Goal: Find specific page/section: Find specific page/section

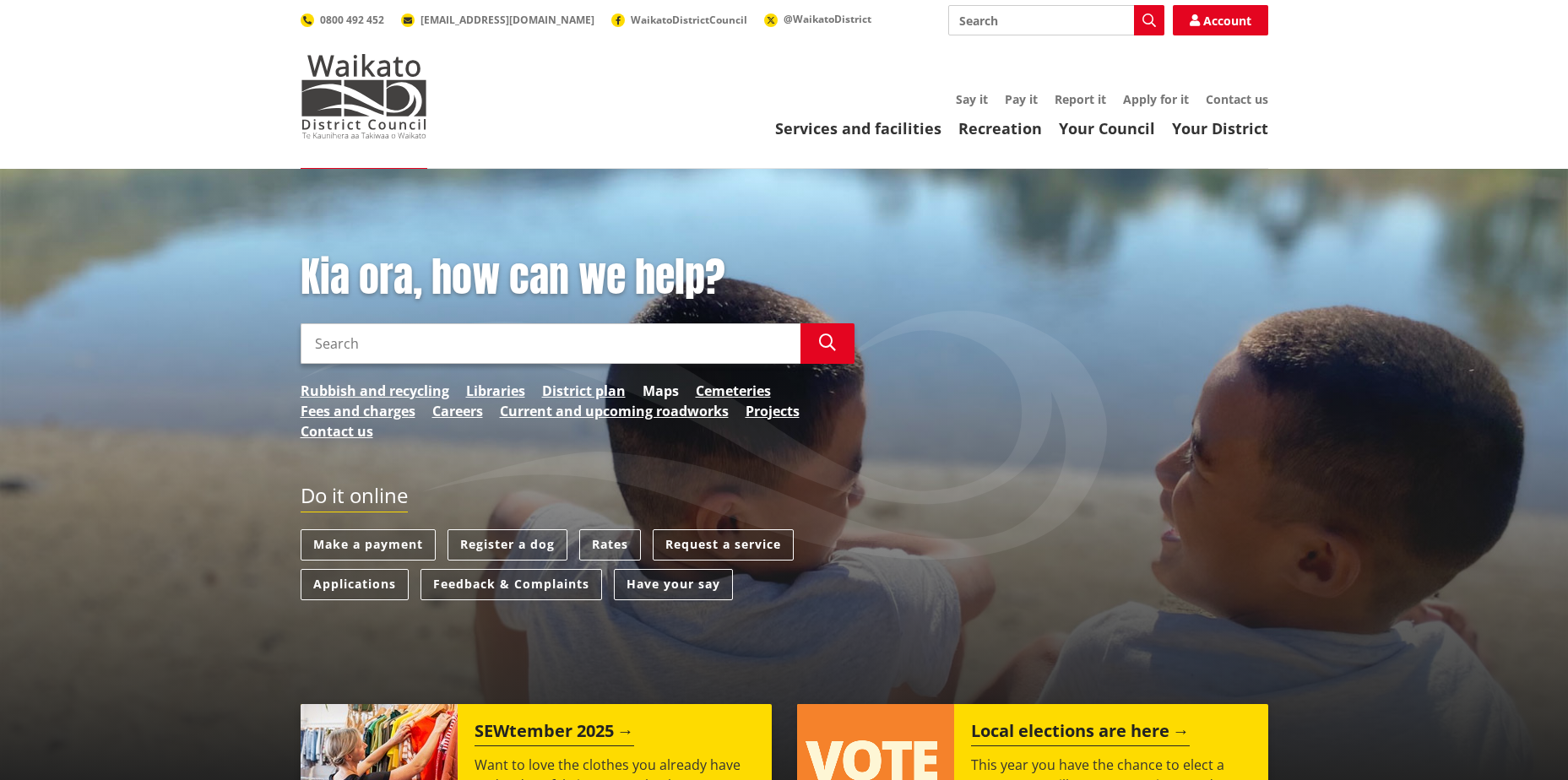
click at [663, 390] on link "Maps" at bounding box center [661, 390] width 37 height 20
click at [669, 391] on link "Maps" at bounding box center [661, 390] width 37 height 20
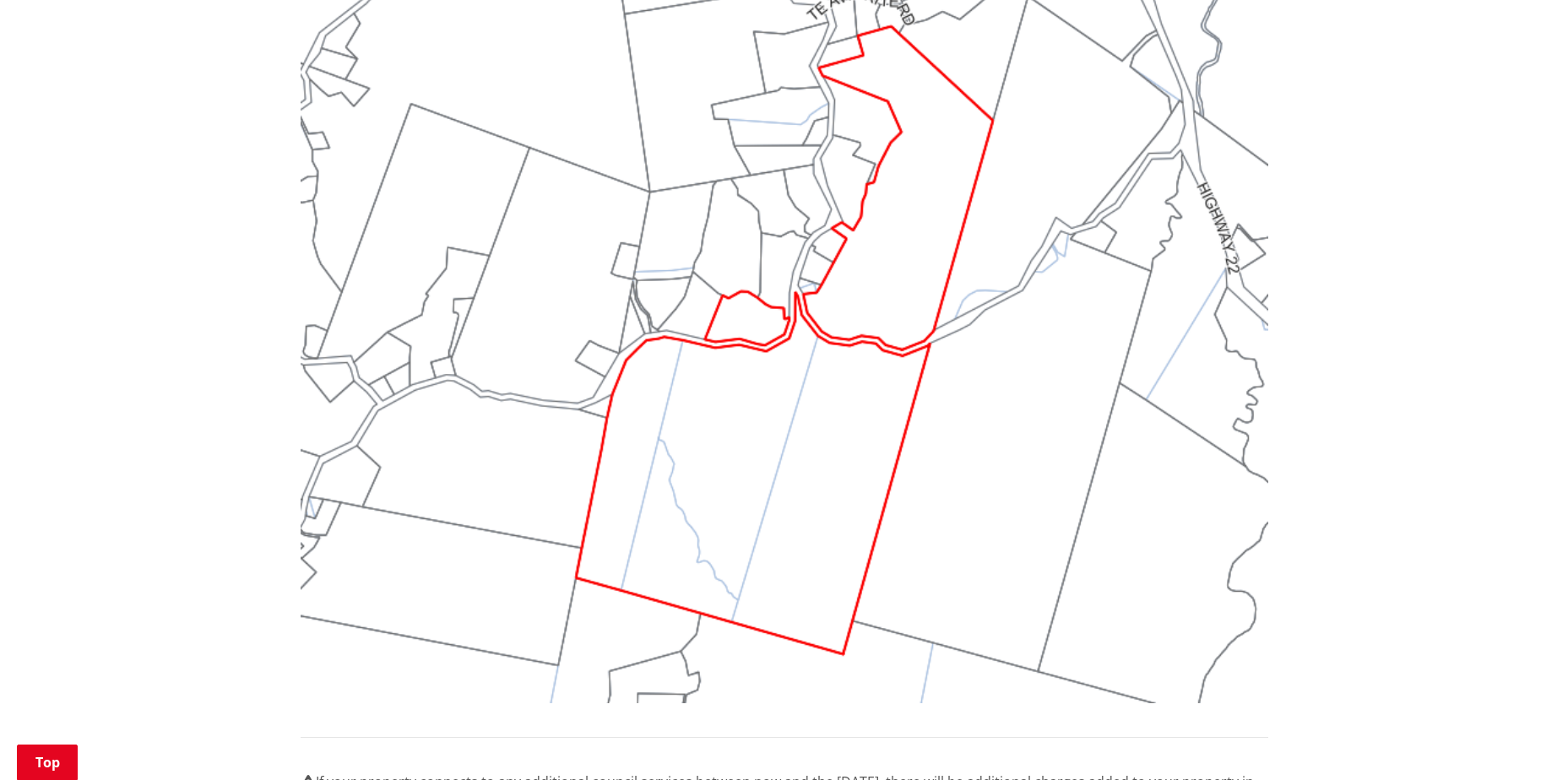
scroll to position [1435, 0]
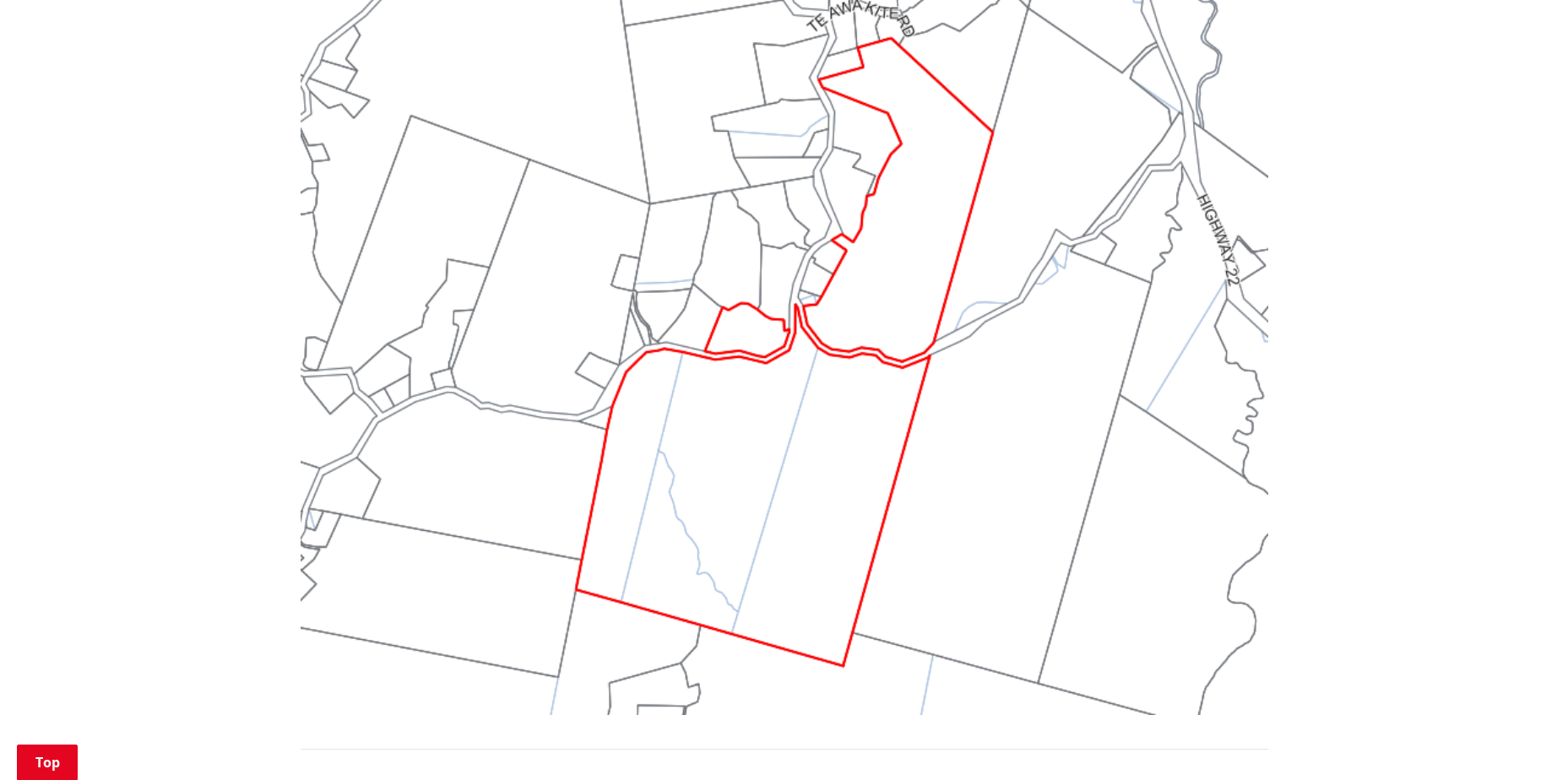
click at [756, 338] on img at bounding box center [784, 352] width 968 height 726
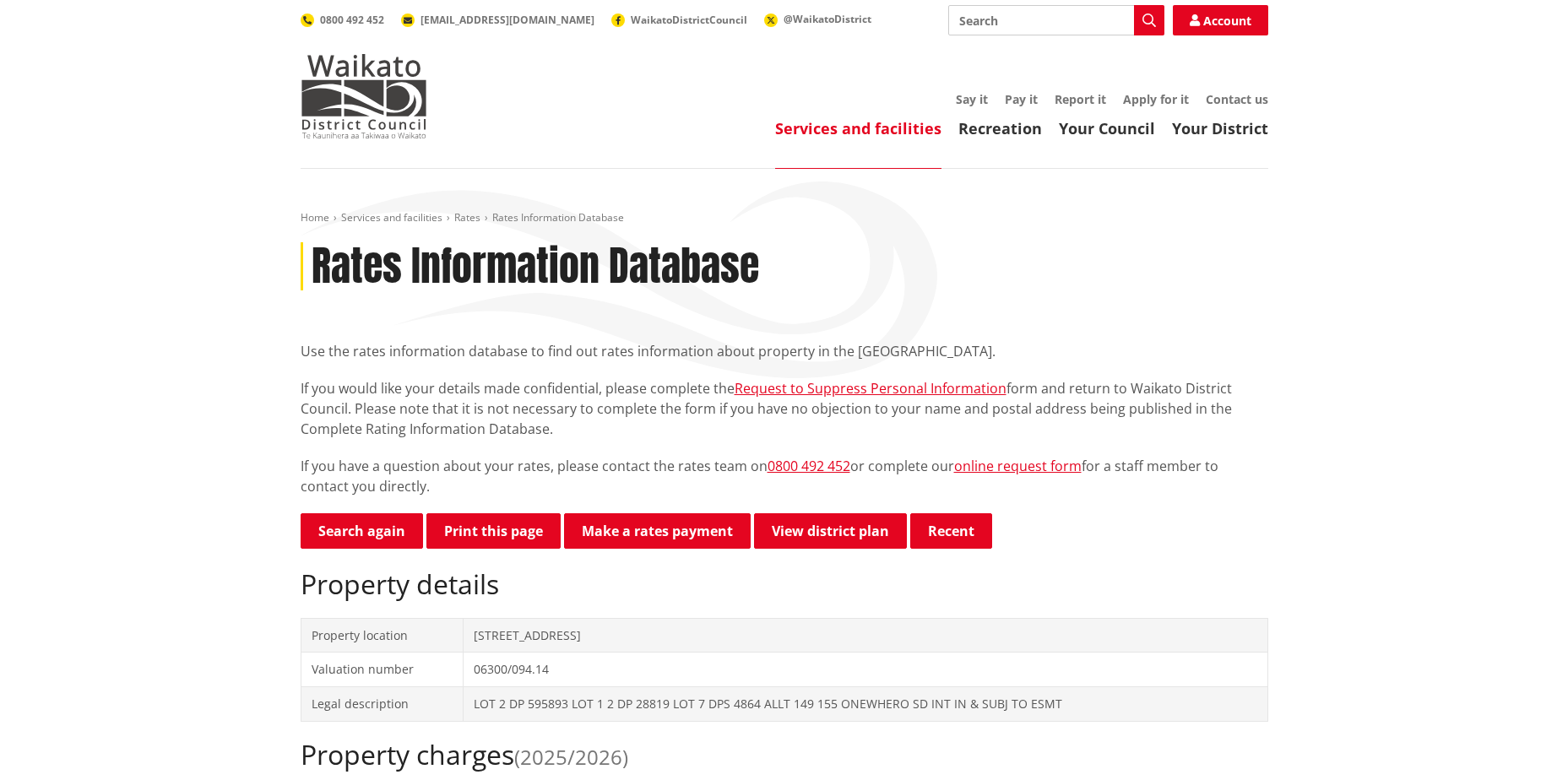
scroll to position [1435, 0]
